Goal: Transaction & Acquisition: Purchase product/service

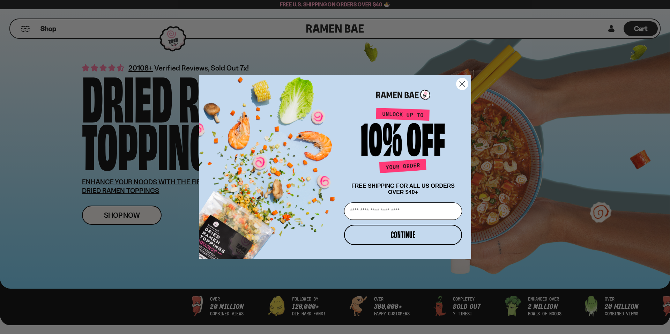
click at [382, 217] on input "Email" at bounding box center [403, 210] width 118 height 17
type input "**********"
click at [403, 233] on button "CONTINUE" at bounding box center [403, 235] width 118 height 20
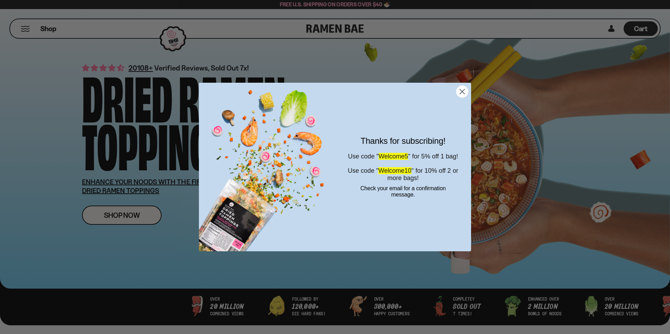
click at [460, 92] on circle "Close dialog" at bounding box center [462, 92] width 12 height 12
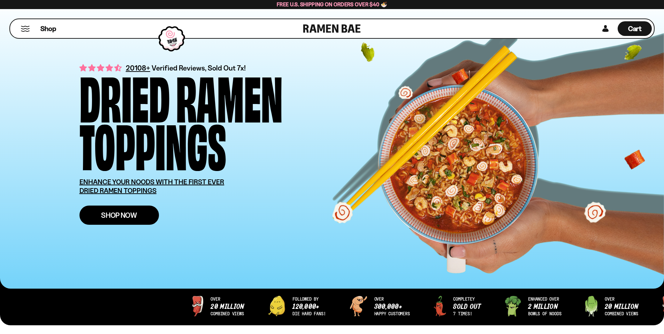
click at [101, 219] on span "Shop Now" at bounding box center [119, 214] width 36 height 7
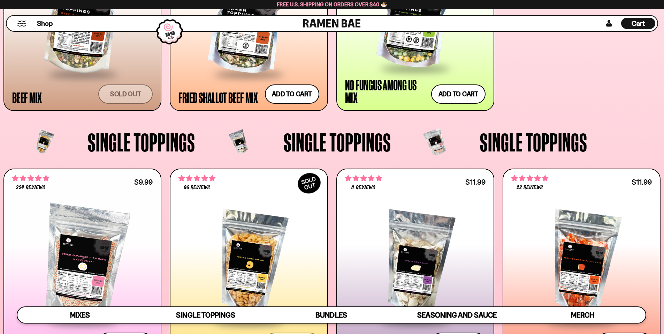
scroll to position [593, 0]
